Goal: Transaction & Acquisition: Purchase product/service

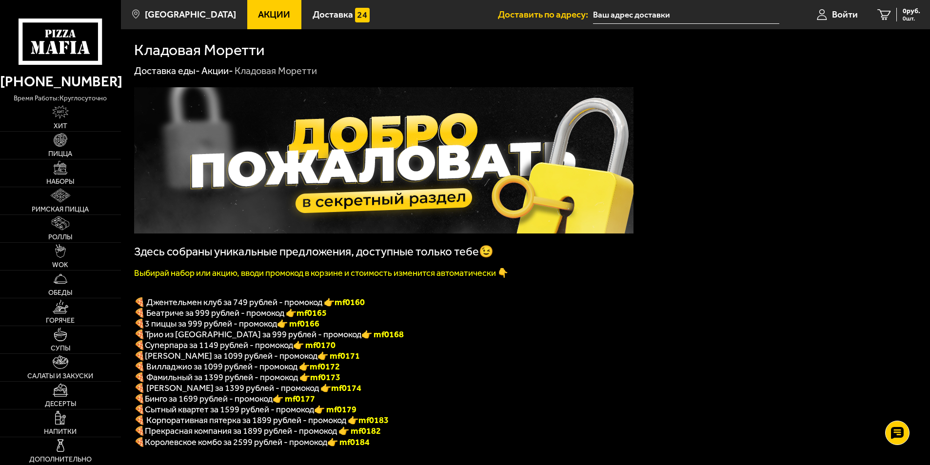
click at [412, 202] on img at bounding box center [383, 160] width 499 height 146
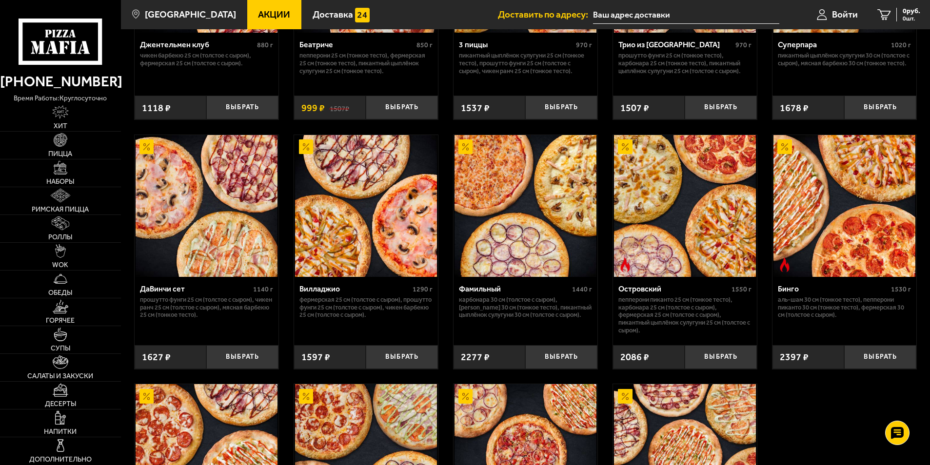
scroll to position [780, 0]
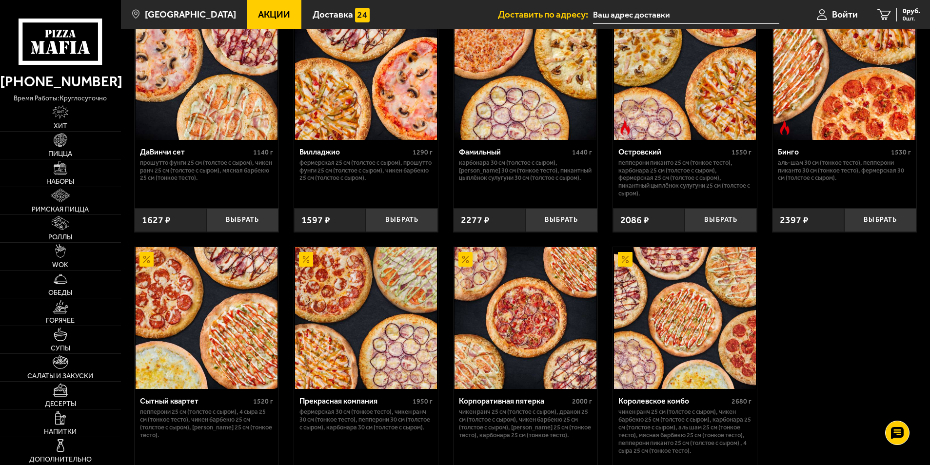
click at [490, 406] on div "Корпоративная пятерка" at bounding box center [514, 401] width 111 height 9
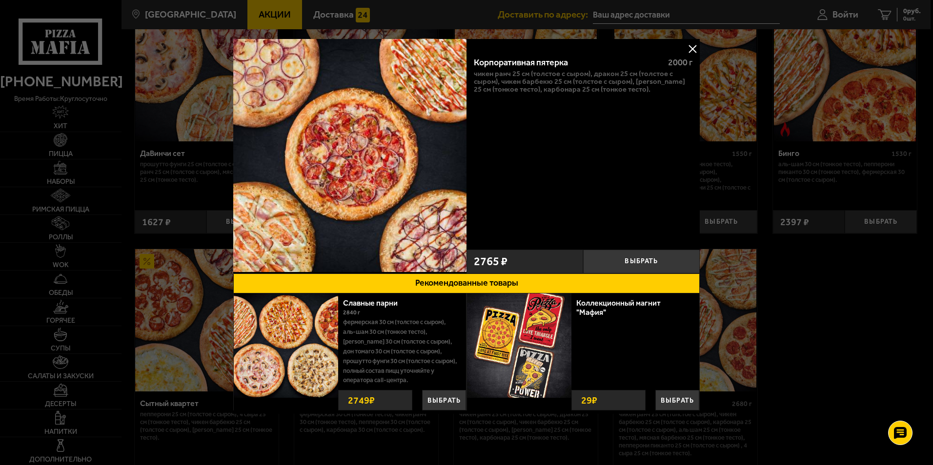
click at [692, 53] on button at bounding box center [692, 48] width 15 height 15
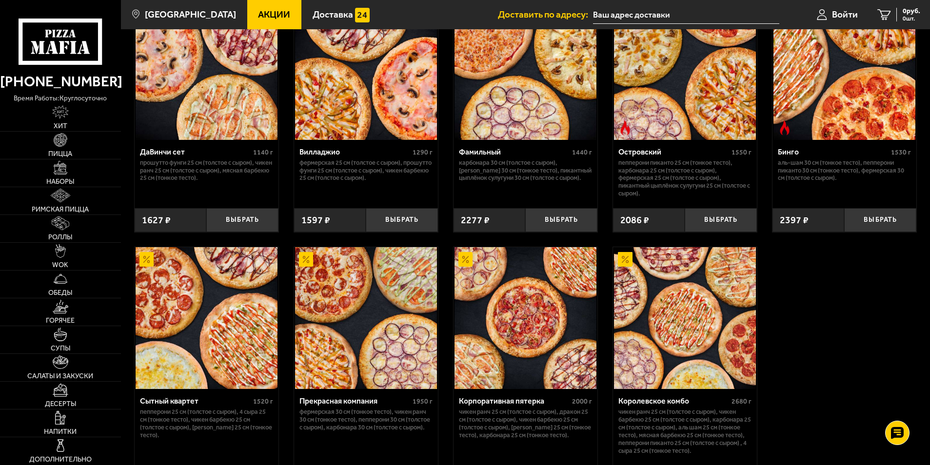
click at [184, 406] on div "Сытный квартет" at bounding box center [195, 401] width 111 height 9
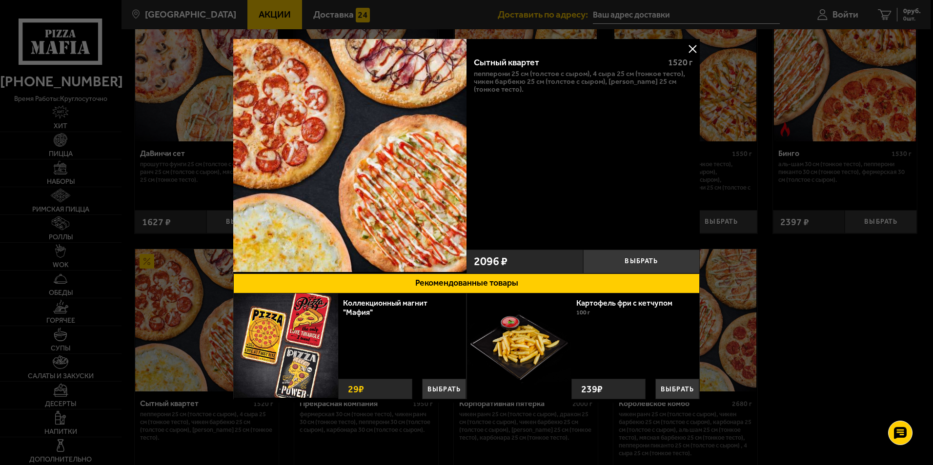
click at [696, 51] on button at bounding box center [692, 48] width 15 height 15
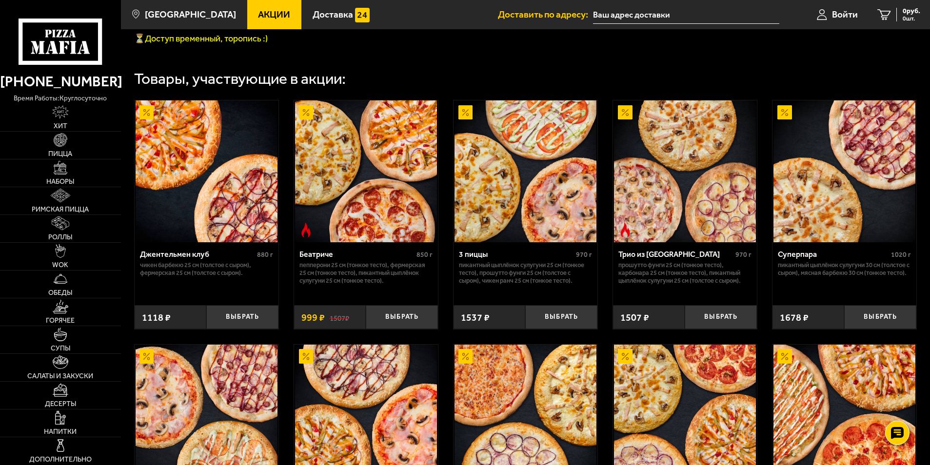
scroll to position [238, 0]
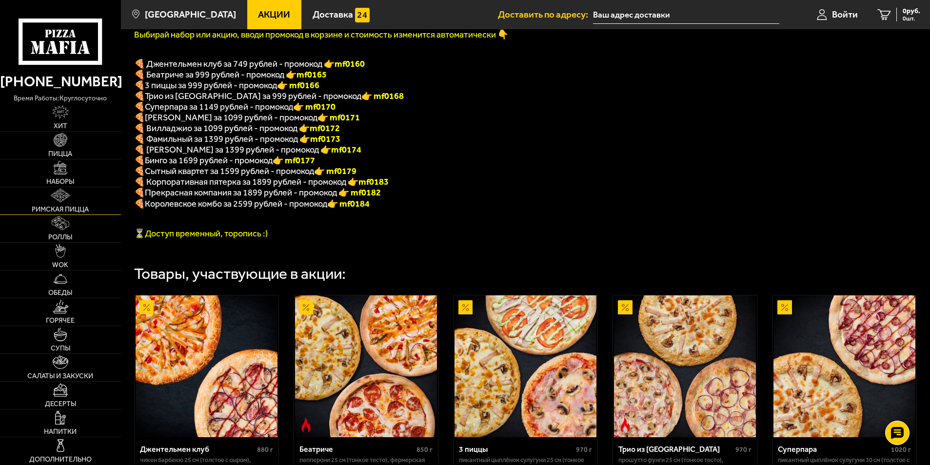
click at [64, 198] on img at bounding box center [61, 196] width 20 height 14
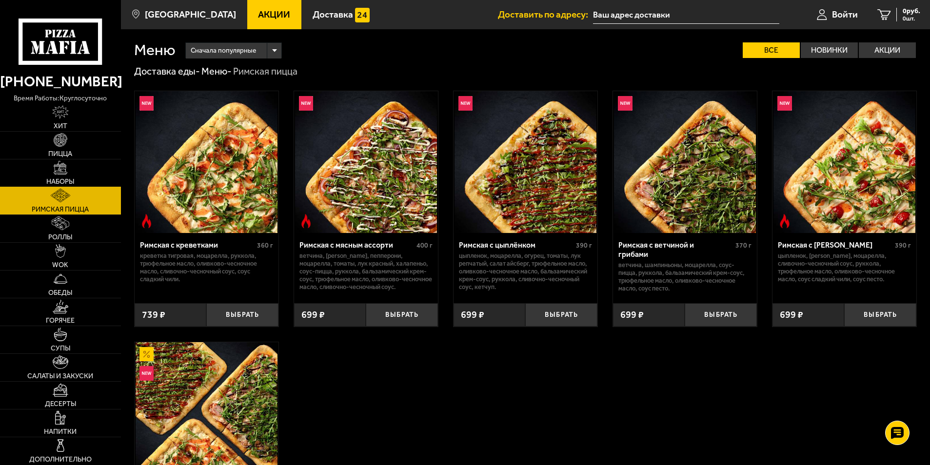
click at [74, 176] on link "Наборы" at bounding box center [60, 172] width 121 height 27
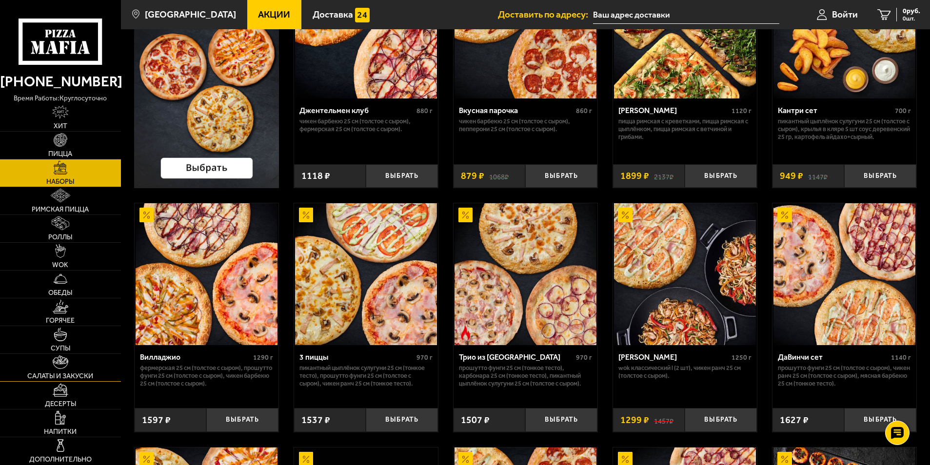
scroll to position [146, 0]
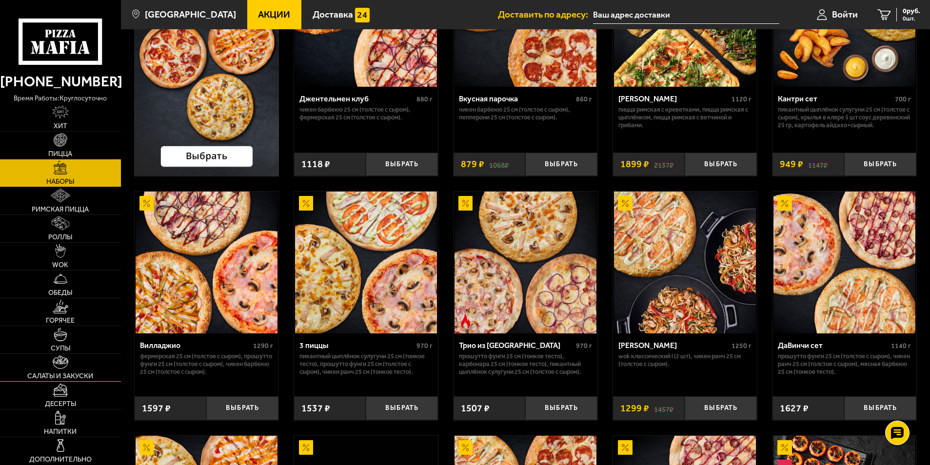
click at [63, 371] on link "Салаты и закуски" at bounding box center [60, 367] width 121 height 27
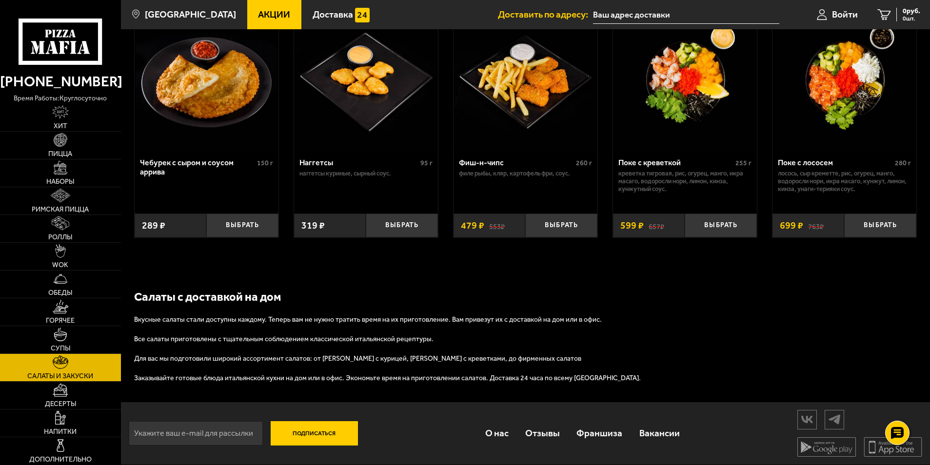
scroll to position [628, 0]
click at [82, 400] on link "Десерты" at bounding box center [60, 395] width 121 height 27
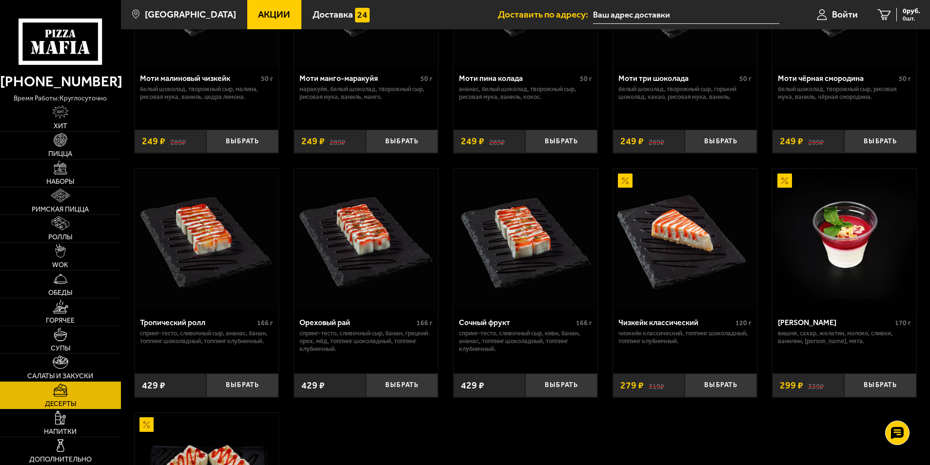
scroll to position [98, 0]
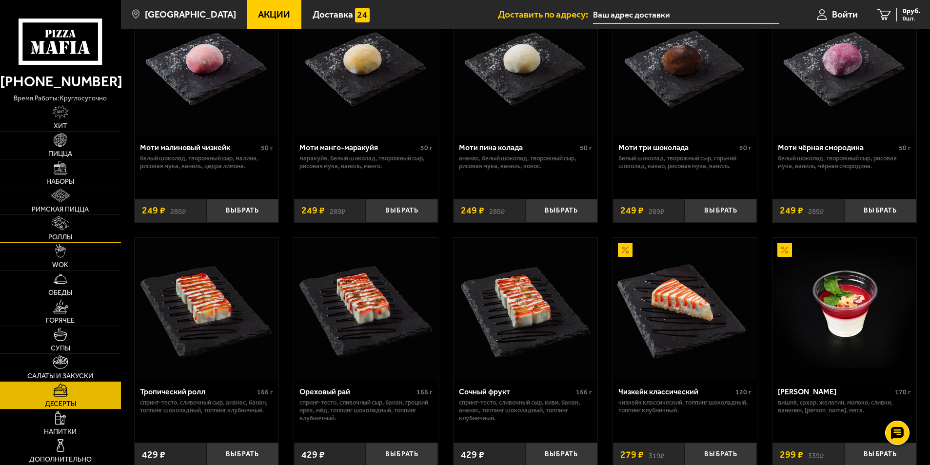
click at [68, 237] on span "Роллы" at bounding box center [60, 237] width 24 height 7
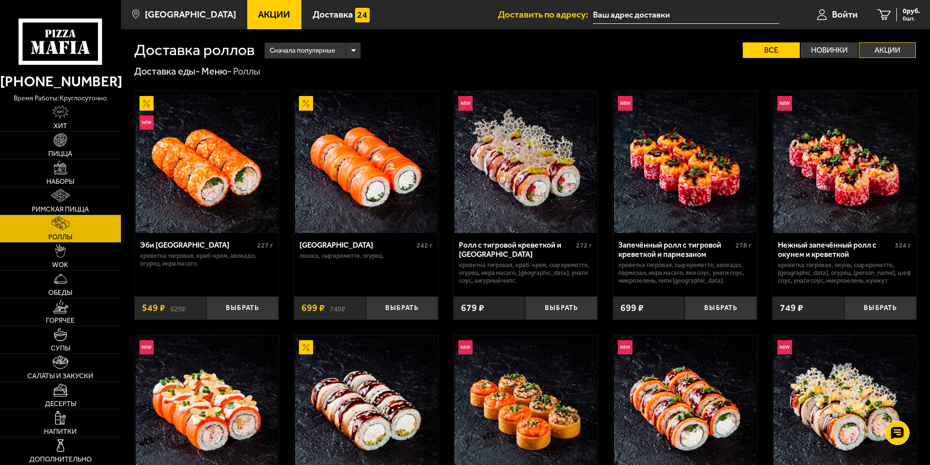
click at [873, 48] on label "Акции" at bounding box center [887, 50] width 57 height 16
click at [0, 0] on input "Акции" at bounding box center [0, 0] width 0 height 0
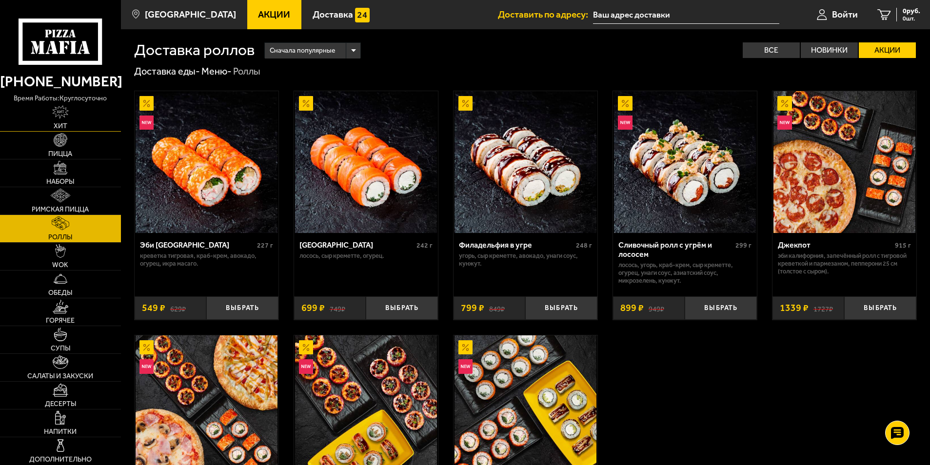
click at [62, 121] on link "Хит" at bounding box center [60, 117] width 121 height 27
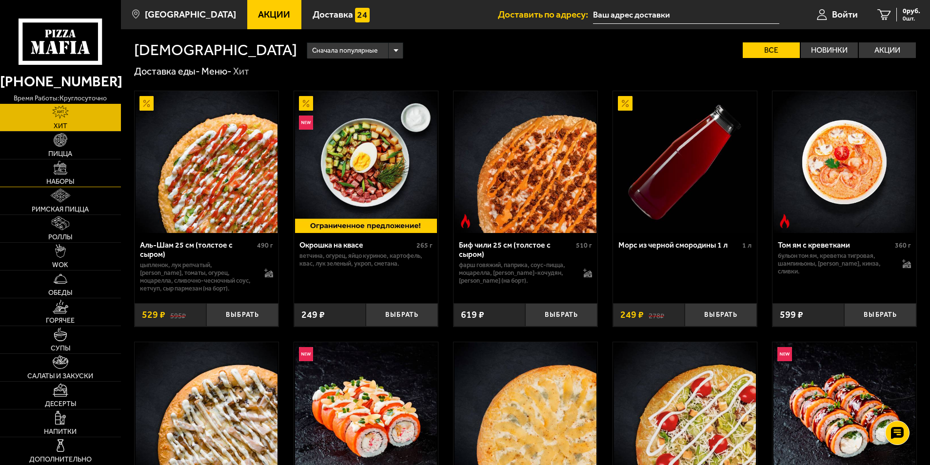
click at [71, 173] on link "Наборы" at bounding box center [60, 172] width 121 height 27
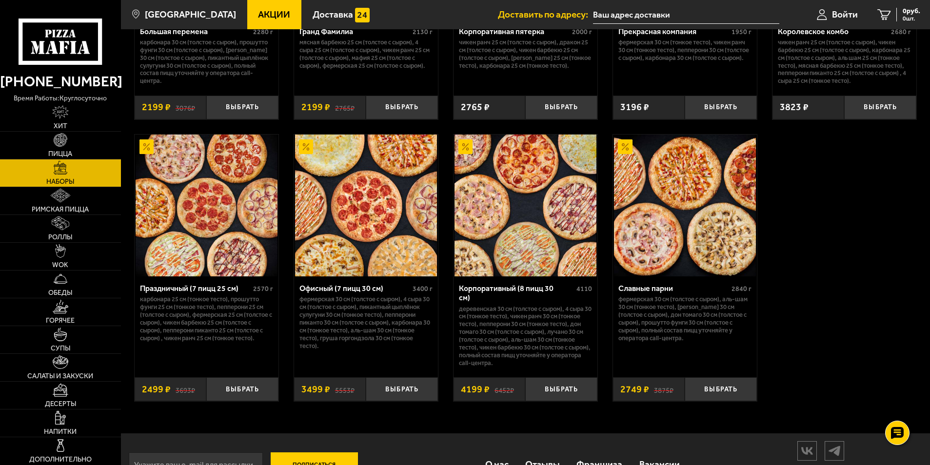
scroll to position [1469, 0]
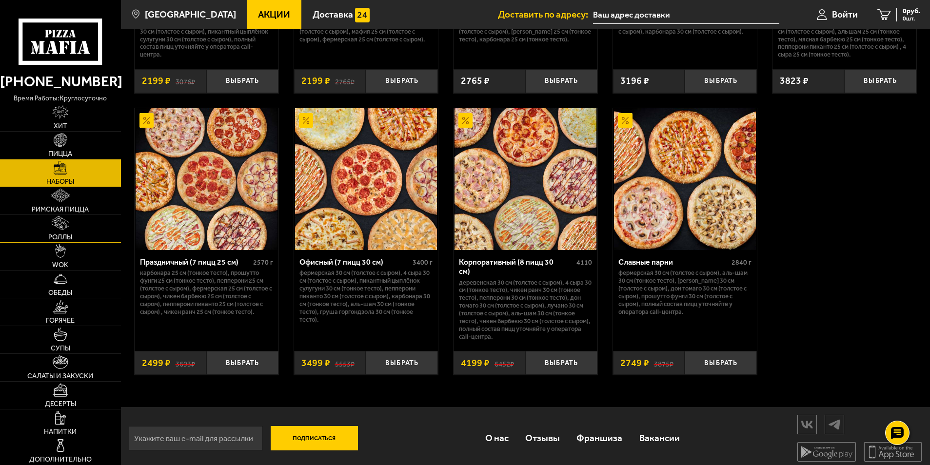
click at [72, 227] on link "Роллы" at bounding box center [60, 228] width 121 height 27
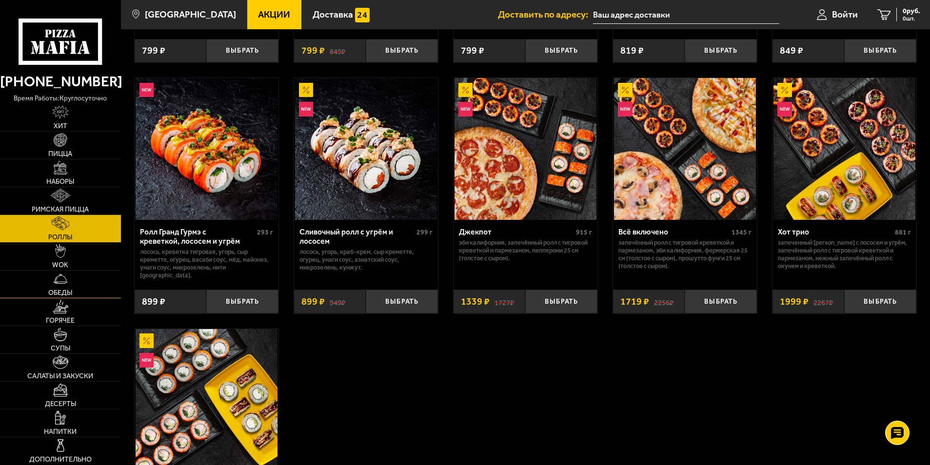
scroll to position [488, 0]
